Goal: Navigation & Orientation: Find specific page/section

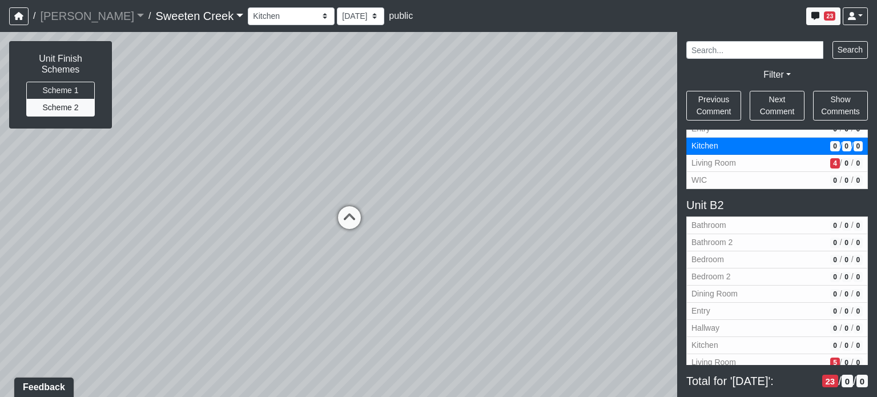
scroll to position [1239, 0]
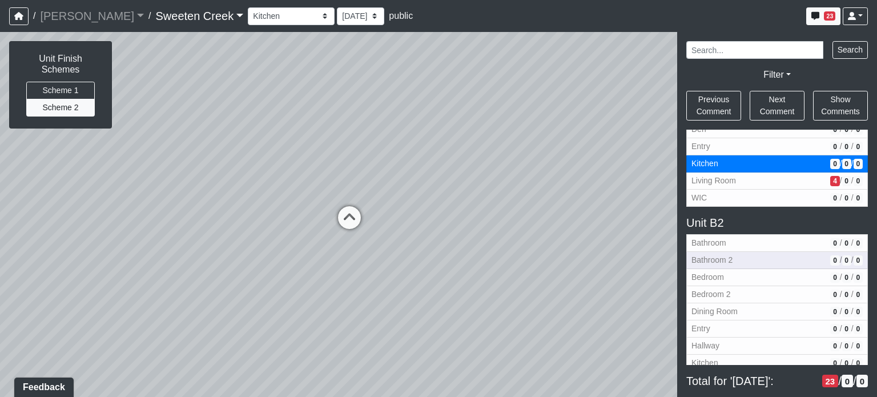
click at [735, 255] on span "Bathroom 2" at bounding box center [759, 260] width 134 height 12
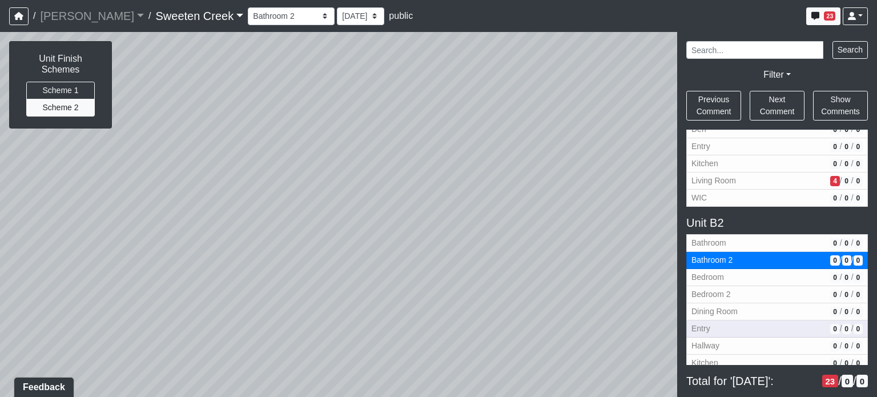
click at [725, 323] on span "Entry" at bounding box center [759, 329] width 134 height 12
select select "4XcSDvEKkQYWcdzKq6akcM"
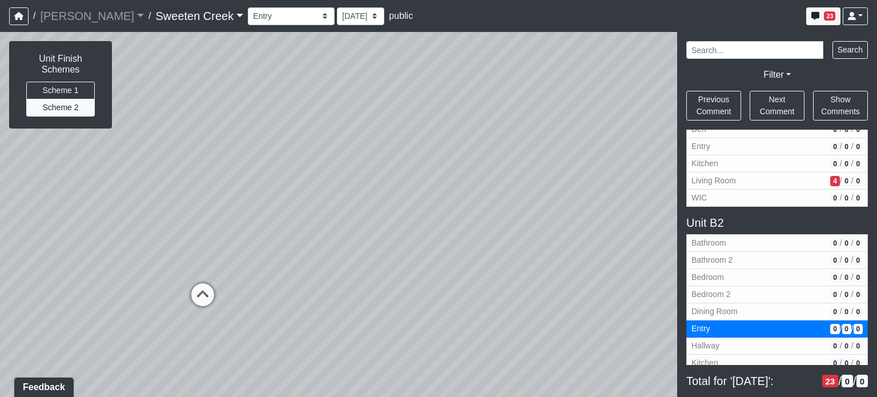
drag, startPoint x: 505, startPoint y: 155, endPoint x: 524, endPoint y: 123, distance: 37.9
click at [524, 123] on div "Loading... Office Loading... Reception Loading... Mailroom - Elevator Lobby Loa…" at bounding box center [438, 214] width 877 height 365
drag, startPoint x: 525, startPoint y: 146, endPoint x: 419, endPoint y: 235, distance: 138.6
click at [424, 239] on div "Loading... Office Loading... Reception Loading... Mailroom - Elevator Lobby Loa…" at bounding box center [438, 214] width 877 height 365
